Goal: Task Accomplishment & Management: Use online tool/utility

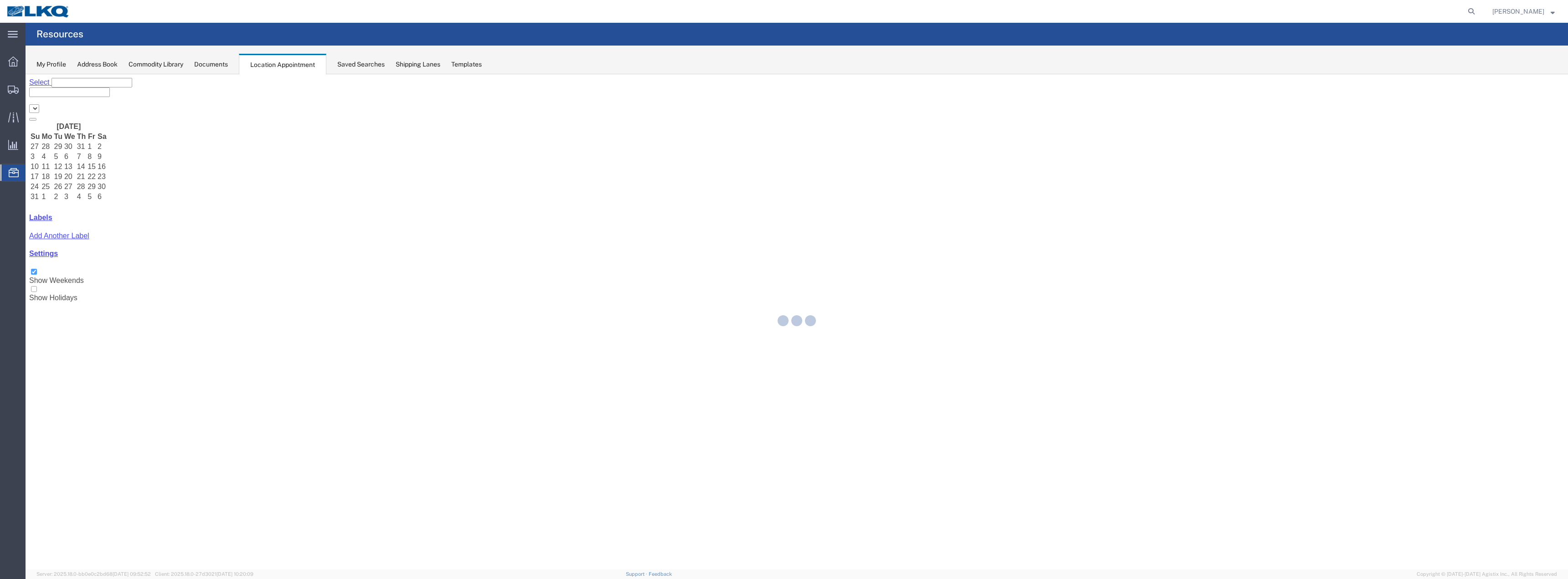
select select "28018"
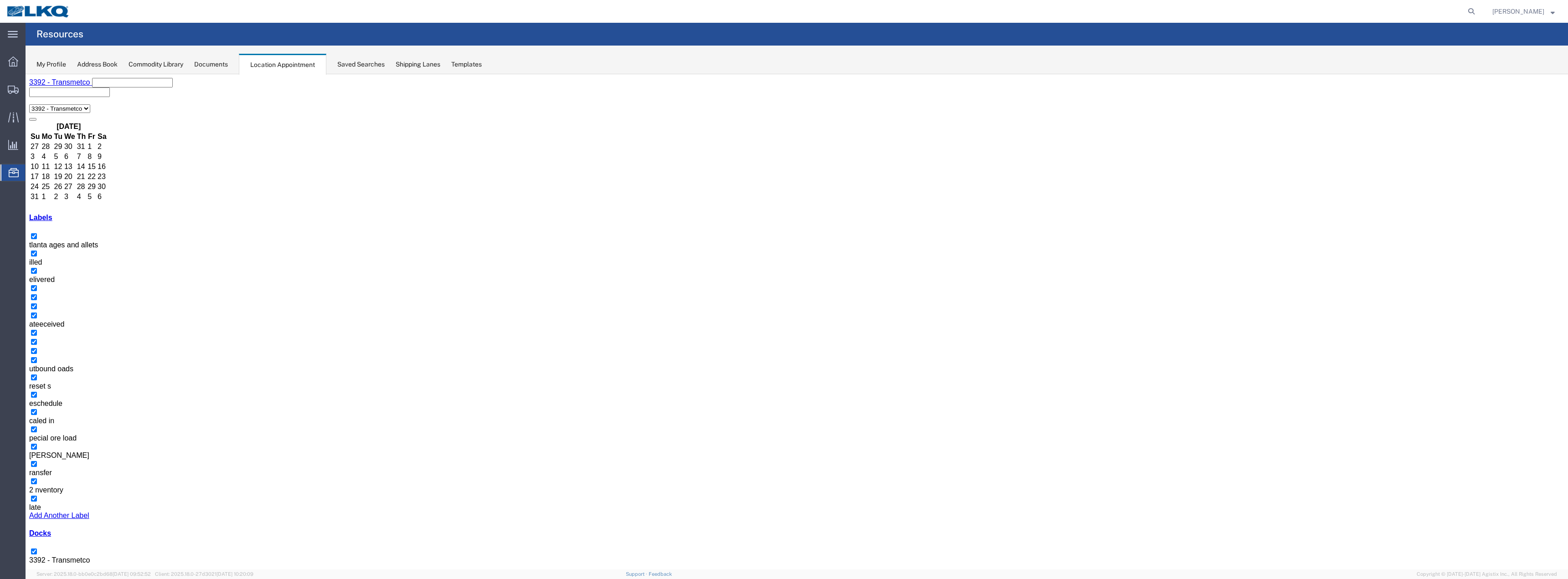
click at [0, 0] on span "Location Appointment" at bounding box center [0, 0] width 0 height 0
